Goal: Information Seeking & Learning: Learn about a topic

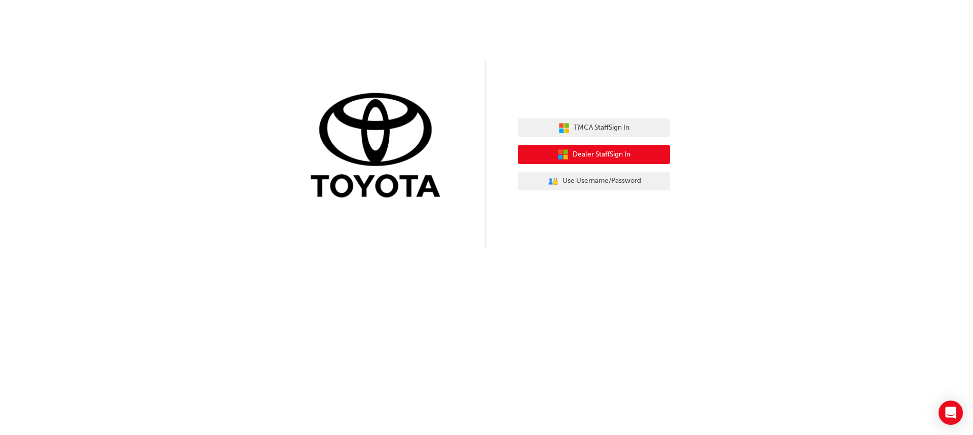
click at [639, 151] on button "Dealer Staff Sign In" at bounding box center [594, 154] width 152 height 19
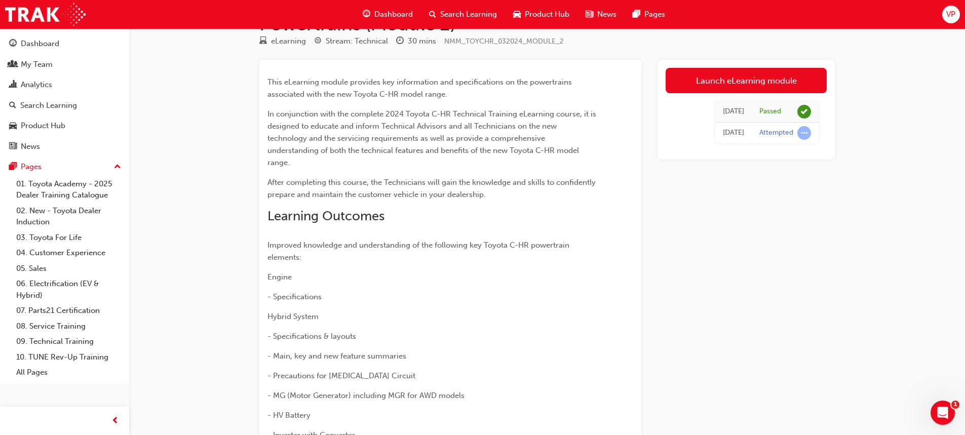
scroll to position [51, 0]
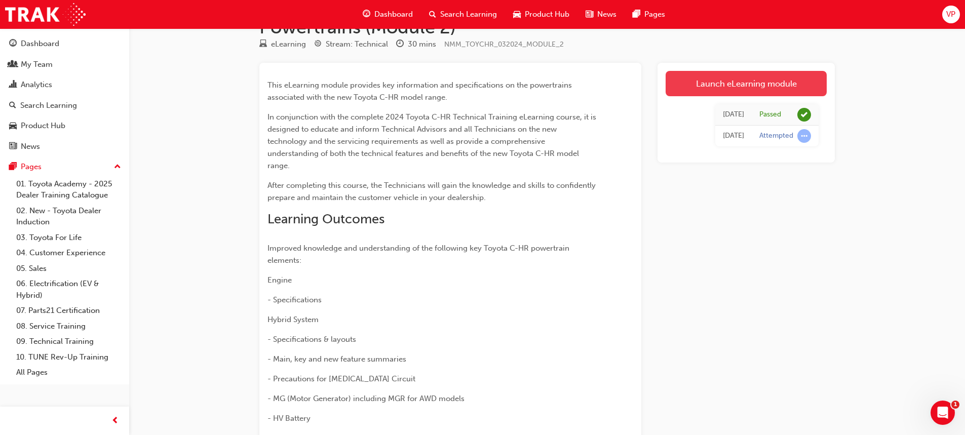
click at [759, 77] on link "Launch eLearning module" at bounding box center [746, 83] width 161 height 25
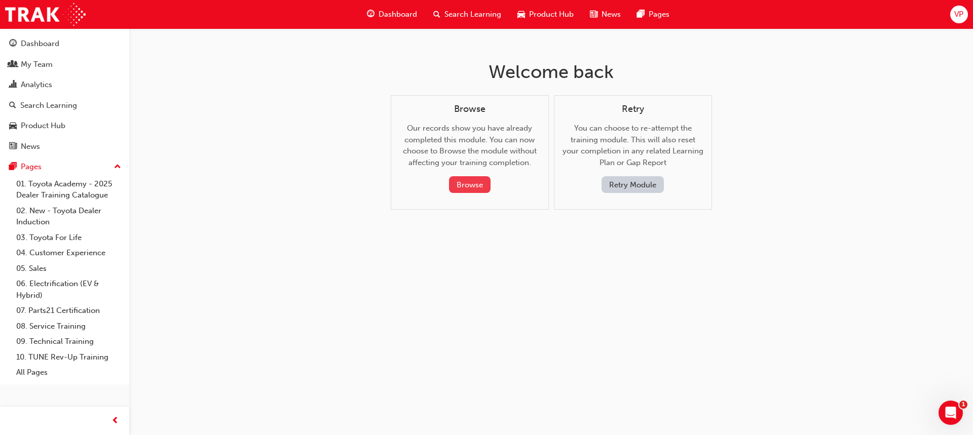
click at [471, 179] on button "Browse" at bounding box center [470, 184] width 42 height 17
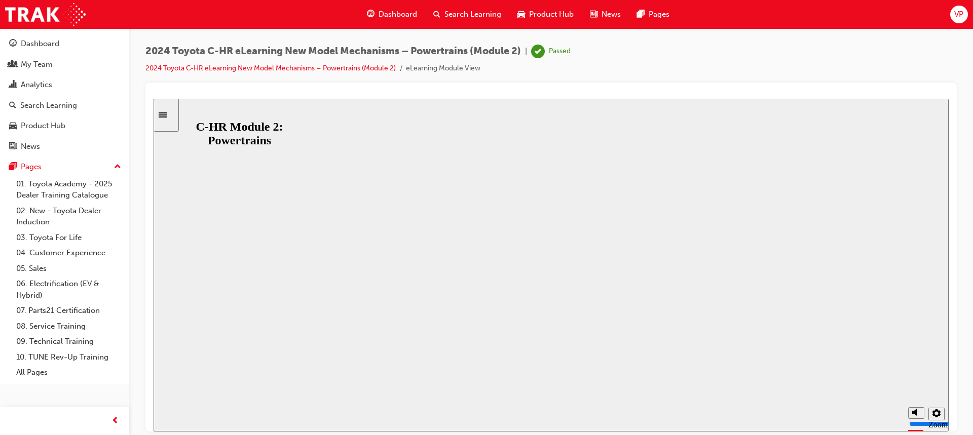
click at [192, 417] on button "Resume" at bounding box center [172, 423] width 38 height 12
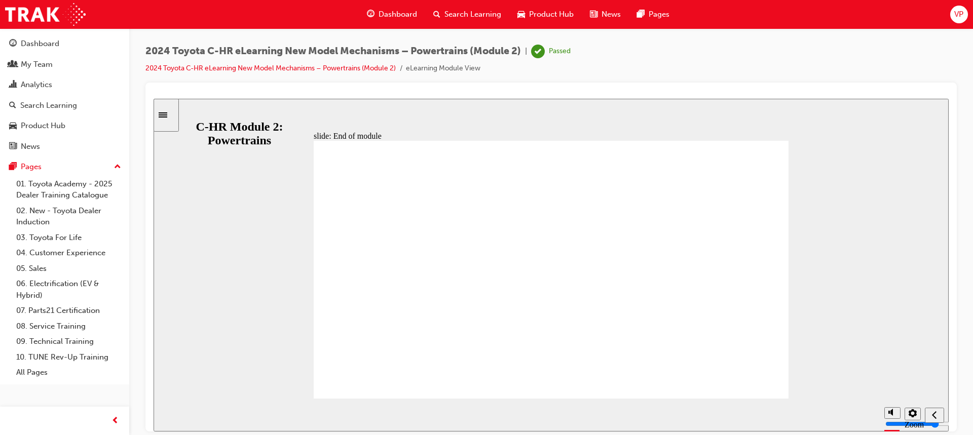
click at [829, 221] on div "slide: End of module Group 1 Rectangle 1 Rectangle 2 C-HR New Model Technical T…" at bounding box center [550, 264] width 795 height 333
drag, startPoint x: 887, startPoint y: 215, endPoint x: 878, endPoint y: 167, distance: 48.4
click at [878, 167] on div "slide: End of module Group 1 Rectangle 1 Rectangle 2 C-HR New Model Technical T…" at bounding box center [550, 264] width 795 height 333
click at [167, 113] on icon "Sidebar Toggle" at bounding box center [163, 114] width 9 height 5
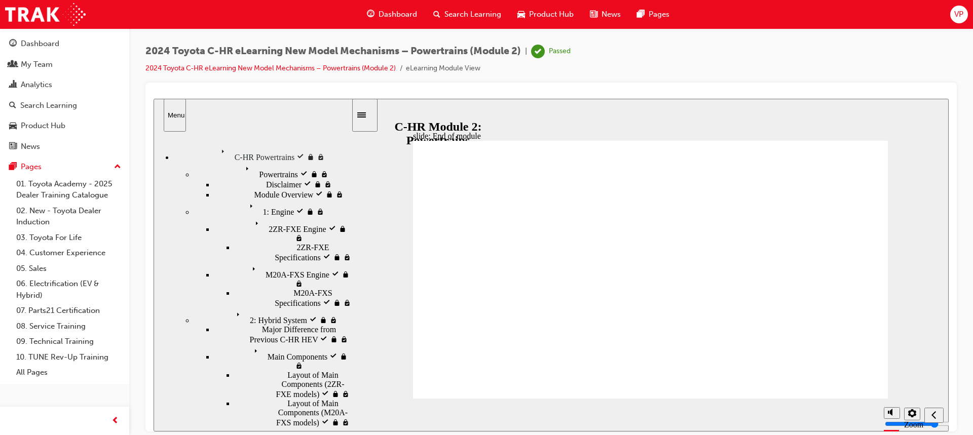
click at [232, 307] on span "2: Hybrid System visited" at bounding box center [272, 311] width 81 height 9
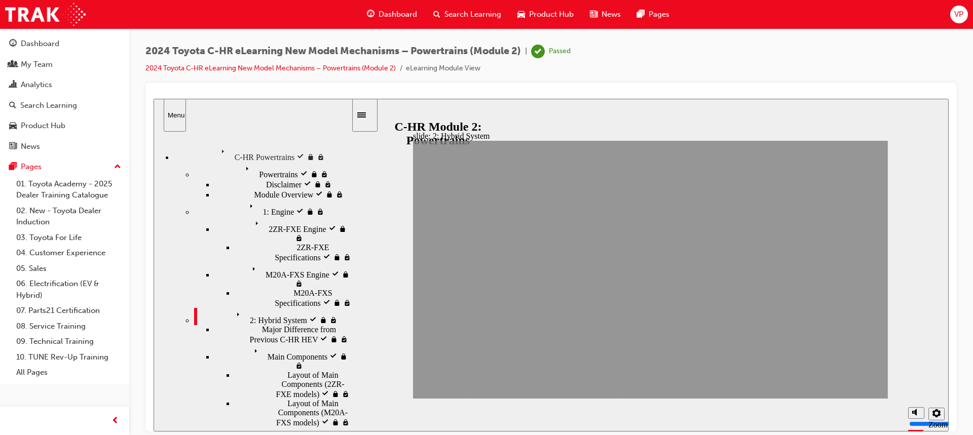
click at [262, 325] on span "Major Difference from Previous C-HR HEV" at bounding box center [306, 334] width 89 height 18
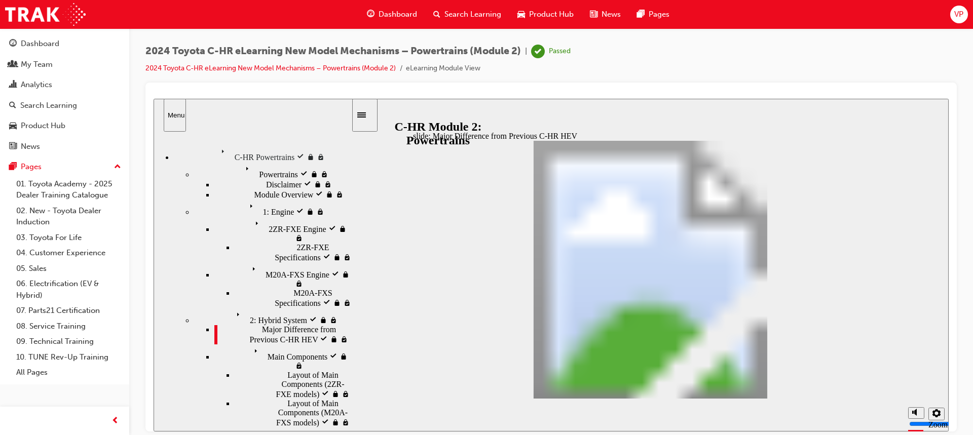
click at [224, 344] on div "Main Components visited Main Components" at bounding box center [282, 357] width 137 height 26
click at [250, 344] on span "Main Components visited" at bounding box center [292, 348] width 84 height 9
